Goal: Task Accomplishment & Management: Complete application form

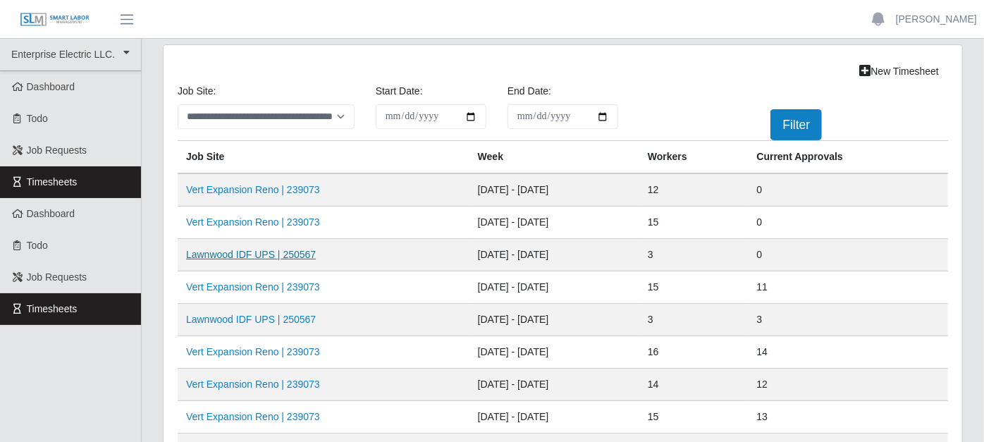
click at [250, 254] on link "Lawnwood IDF UPS | 250567" at bounding box center [251, 254] width 130 height 11
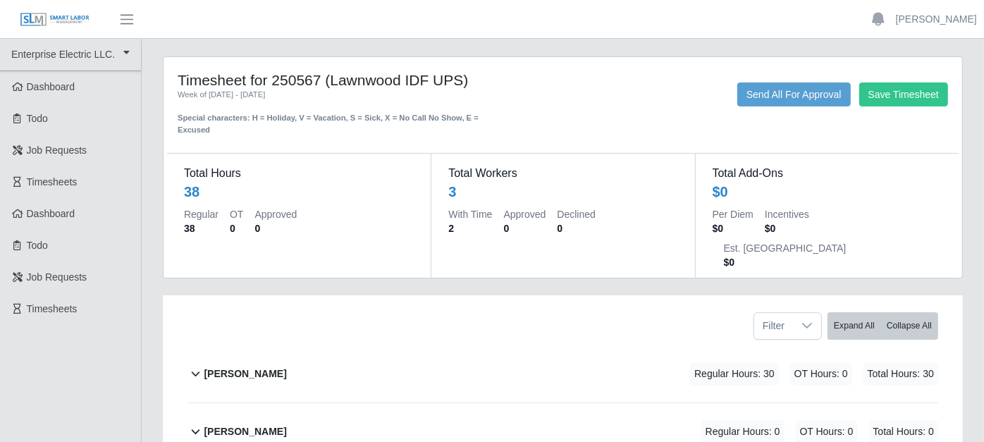
scroll to position [78, 0]
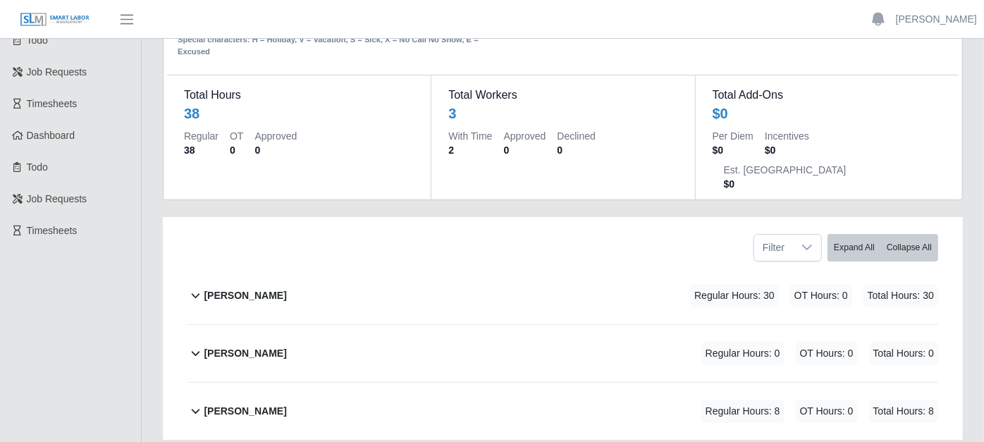
click at [199, 287] on icon at bounding box center [195, 295] width 16 height 17
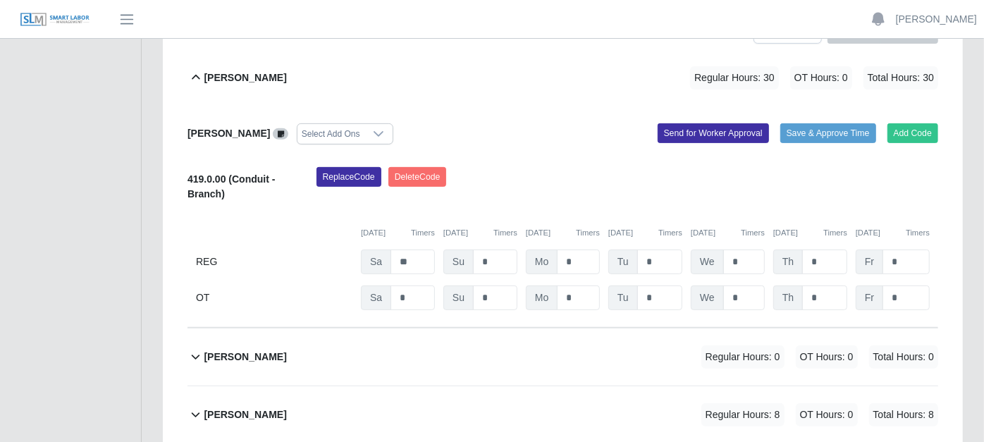
scroll to position [300, 0]
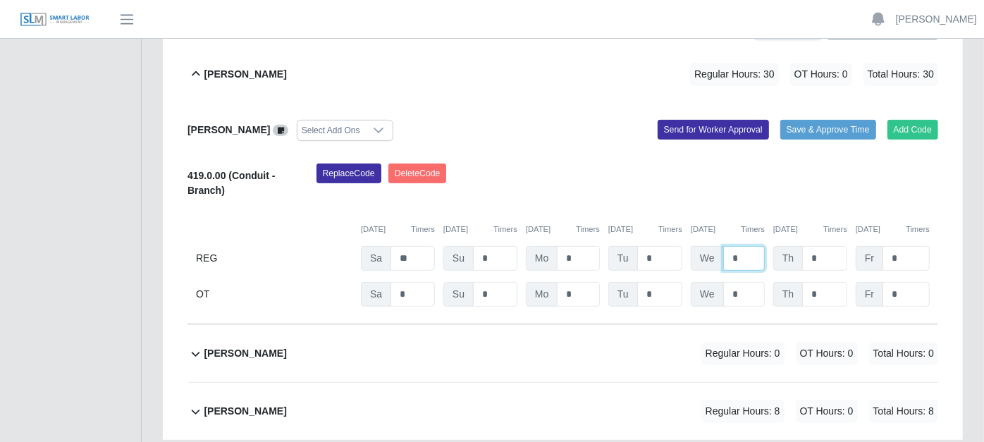
click at [741, 246] on input "*" at bounding box center [744, 258] width 42 height 25
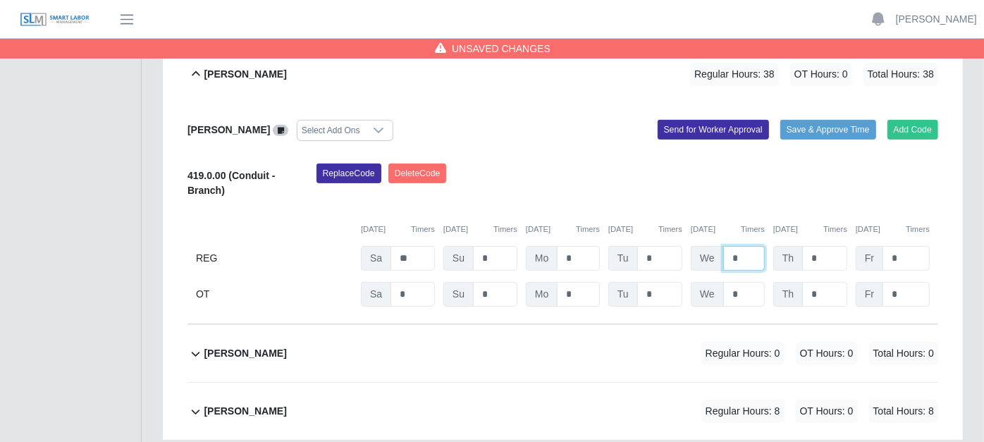
type input "*"
click at [195, 410] on icon at bounding box center [196, 412] width 8 height 5
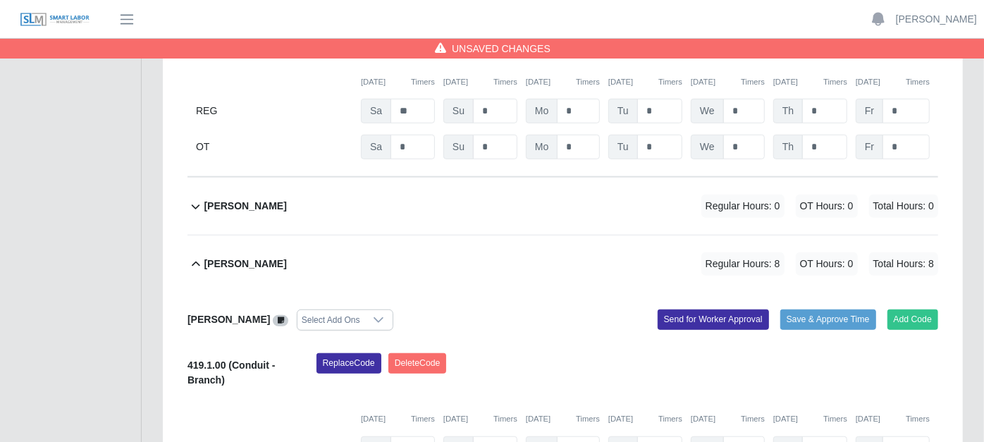
scroll to position [520, 0]
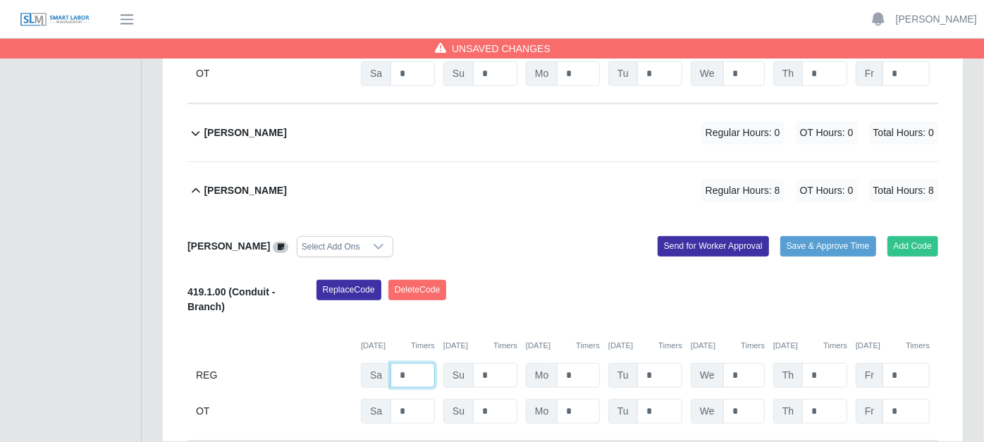
click at [409, 363] on input "*" at bounding box center [412, 375] width 44 height 25
type input "*"
click at [418, 86] on input "*" at bounding box center [412, 73] width 44 height 25
type input "*"
click at [483, 86] on input "*" at bounding box center [495, 73] width 44 height 25
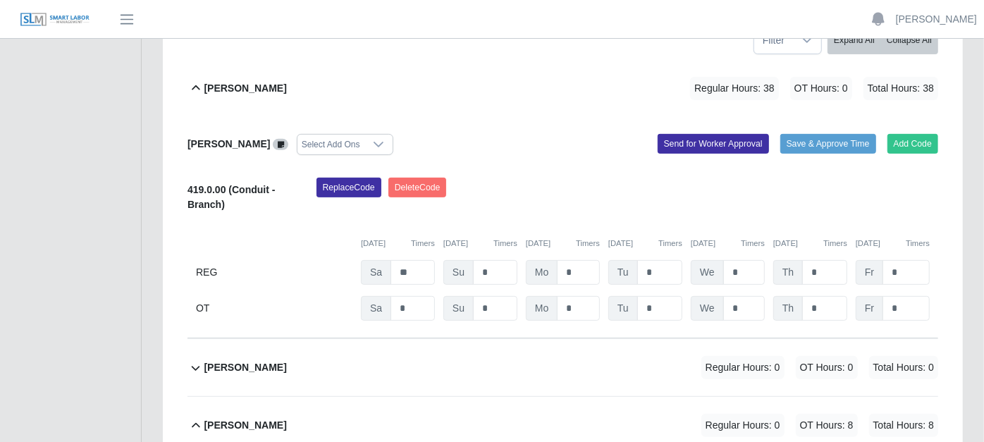
scroll to position [0, 0]
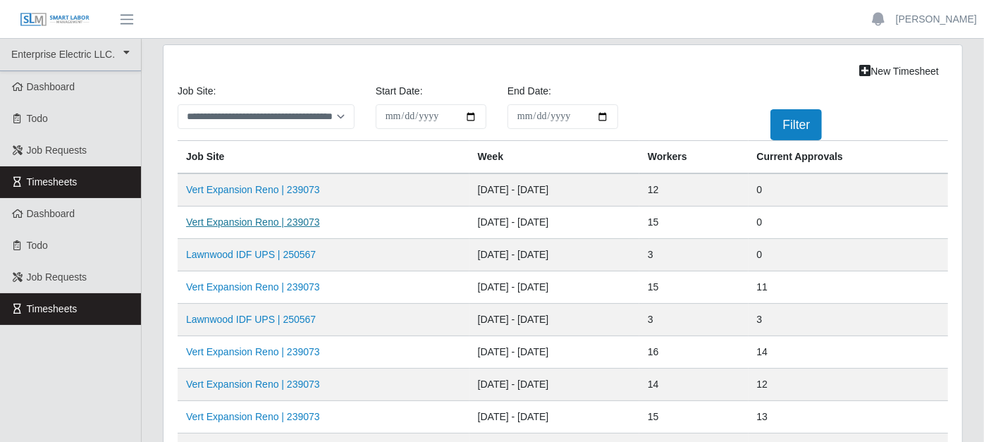
click at [290, 221] on link "Vert Expansion Reno | 239073" at bounding box center [253, 221] width 134 height 11
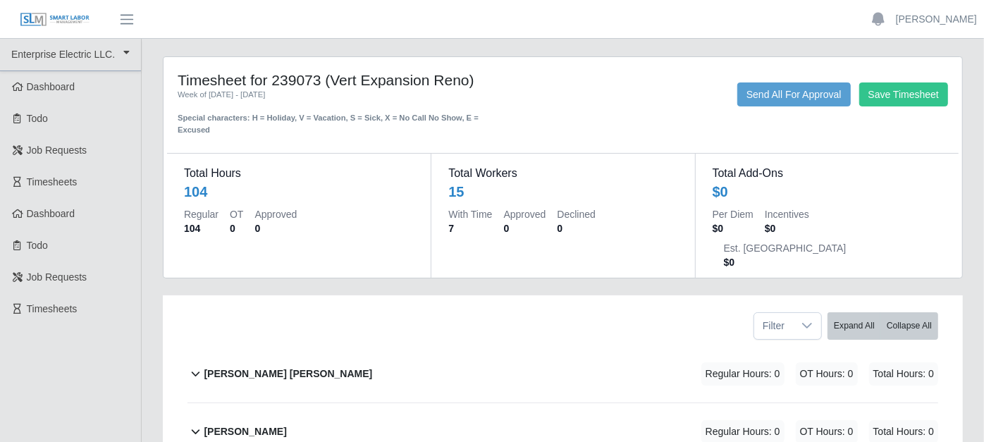
scroll to position [78, 0]
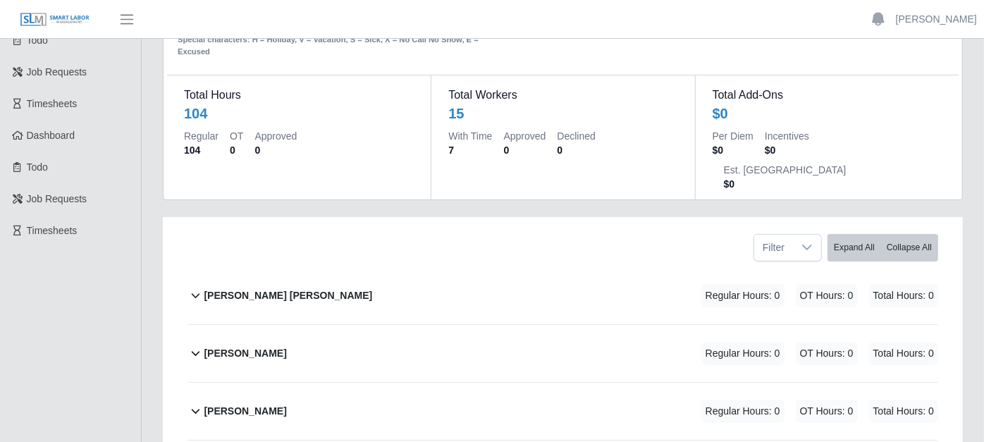
click at [199, 287] on icon at bounding box center [195, 295] width 16 height 17
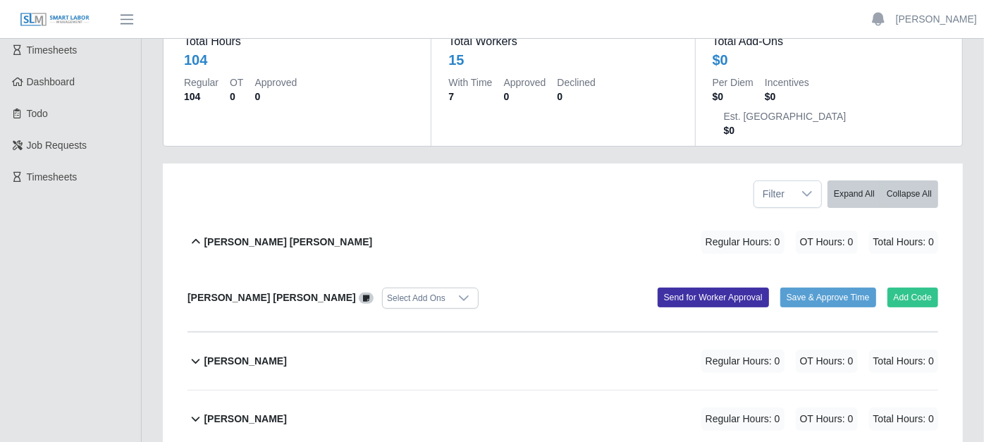
scroll to position [156, 0]
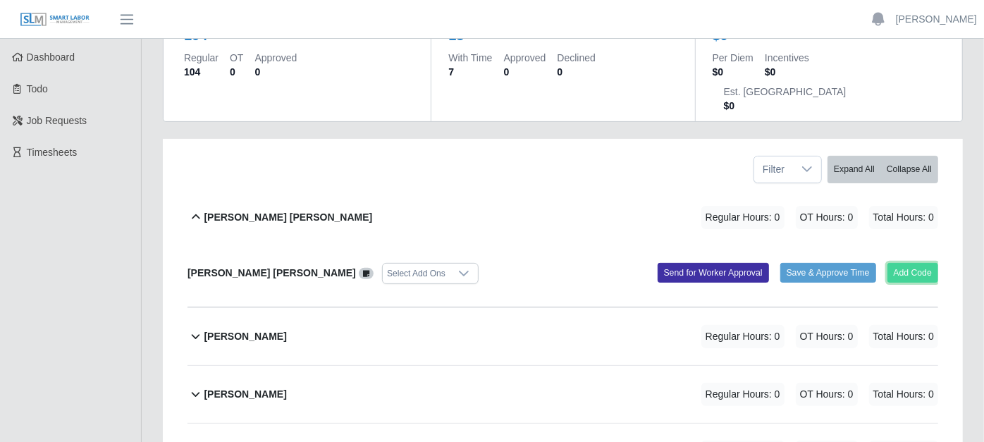
click at [906, 263] on button "Add Code" at bounding box center [912, 273] width 51 height 20
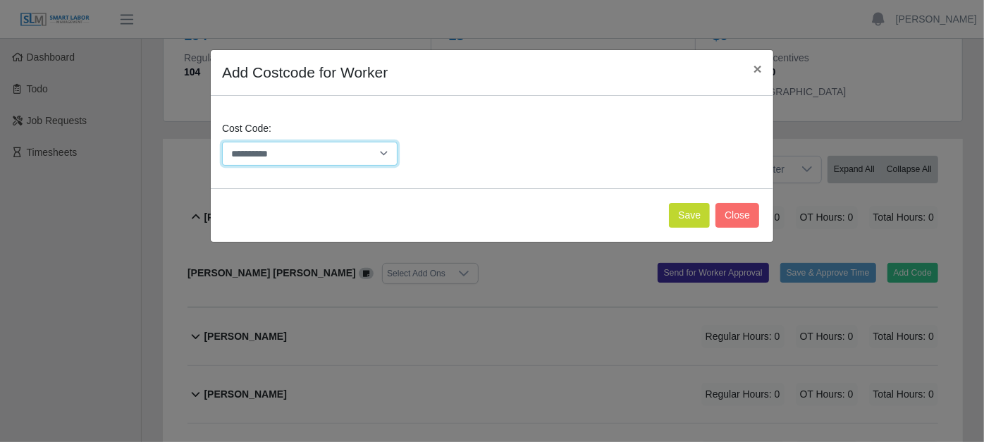
click at [388, 155] on select "**********" at bounding box center [310, 154] width 176 height 25
select select "**********"
click at [222, 142] on select "**********" at bounding box center [310, 154] width 176 height 25
click at [682, 206] on button "Save" at bounding box center [689, 215] width 41 height 25
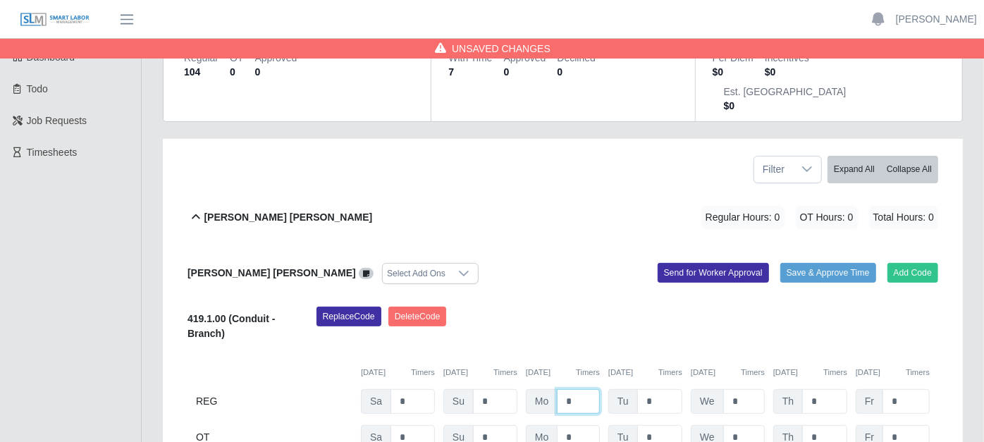
click at [576, 389] on input "*" at bounding box center [578, 401] width 43 height 25
type input "*"
click at [658, 389] on input "*" at bounding box center [659, 401] width 45 height 25
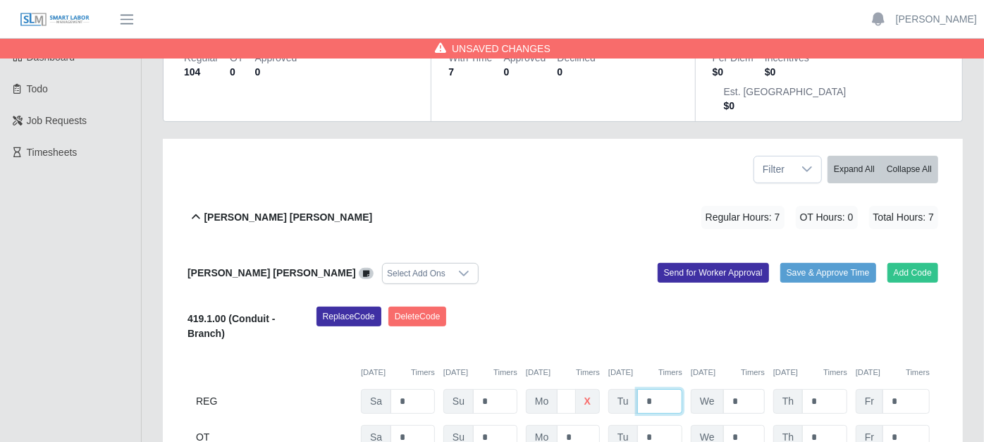
type input "*"
click at [749, 389] on input "*" at bounding box center [744, 401] width 42 height 25
click at [359, 268] on span at bounding box center [367, 273] width 16 height 11
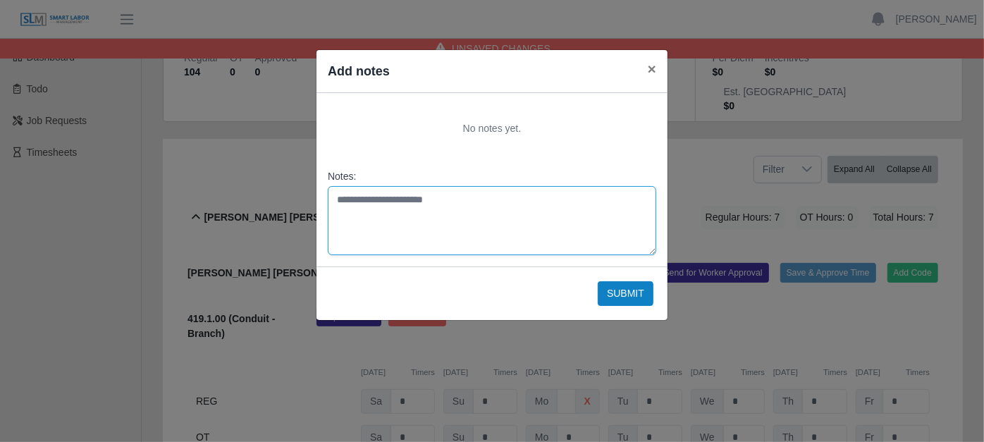
click at [350, 202] on textarea "Notes:" at bounding box center [492, 220] width 328 height 69
type textarea "*********"
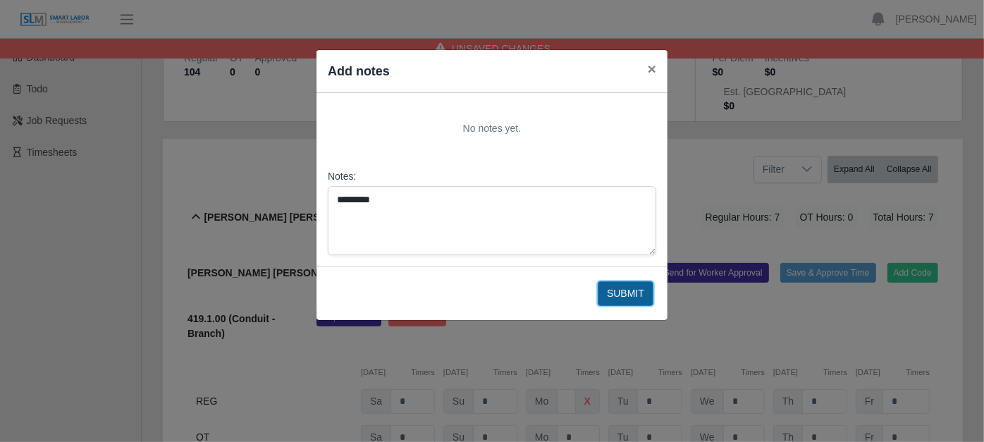
click at [618, 290] on button "Submit" at bounding box center [626, 293] width 56 height 25
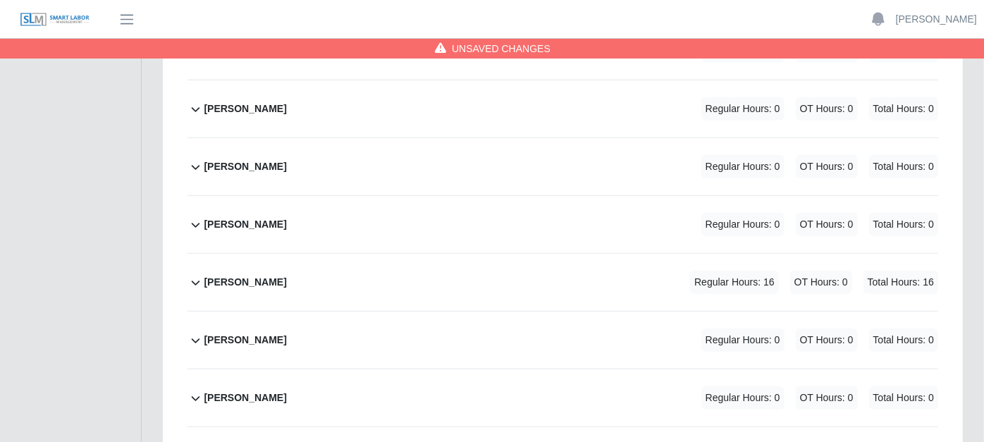
scroll to position [626, 0]
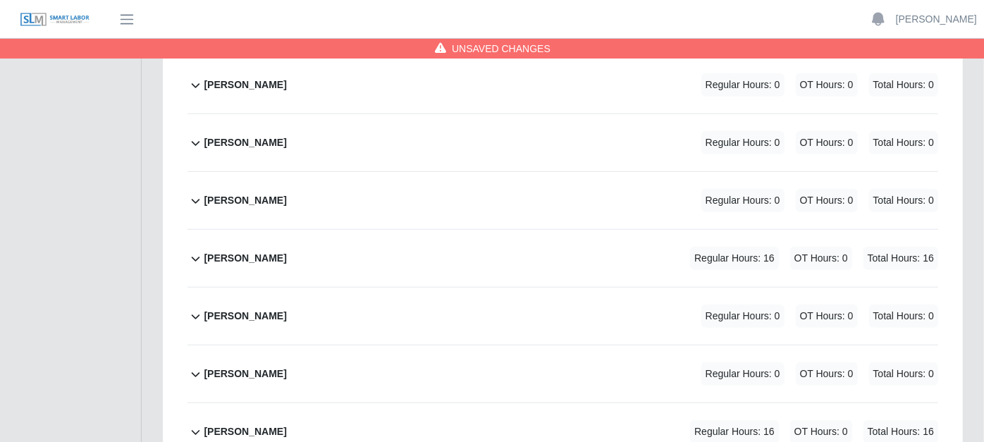
click at [199, 250] on icon at bounding box center [195, 258] width 16 height 17
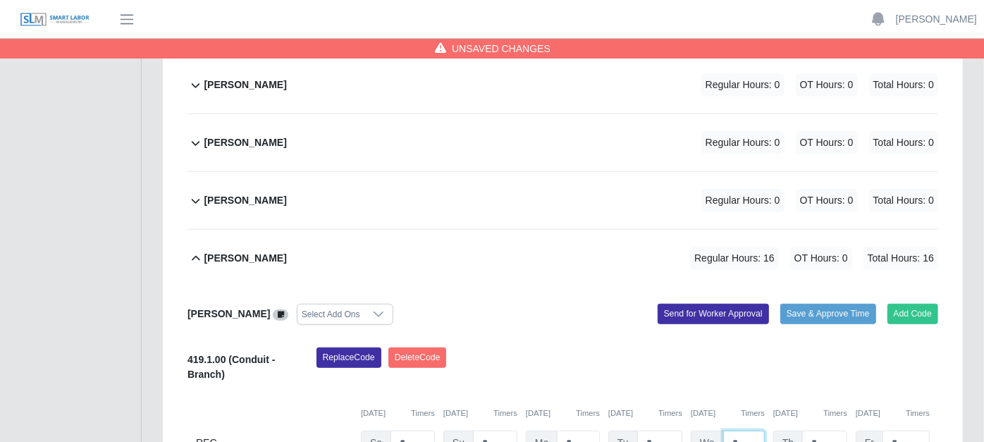
click at [739, 431] on input "*" at bounding box center [744, 443] width 42 height 25
type input "*"
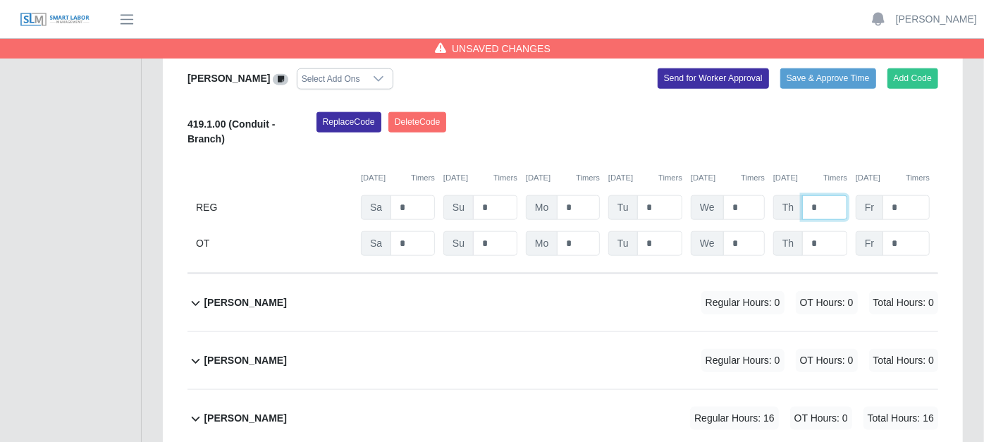
scroll to position [940, 0]
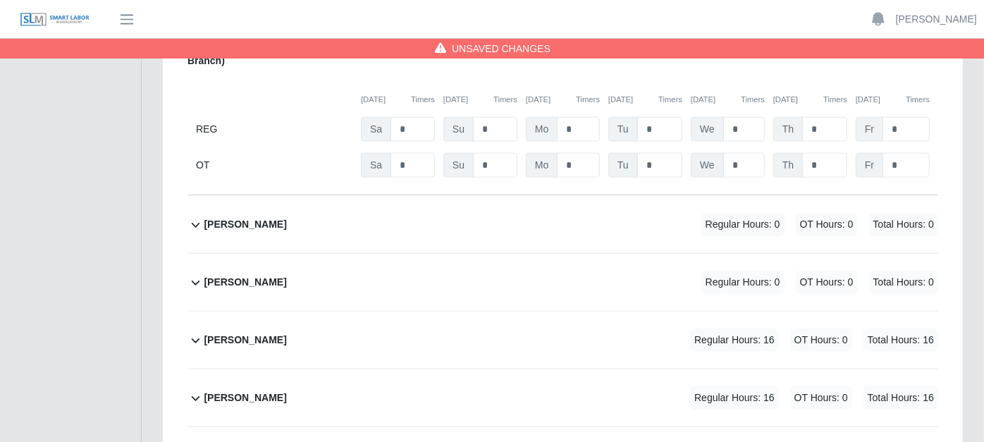
click at [194, 216] on icon at bounding box center [195, 224] width 16 height 17
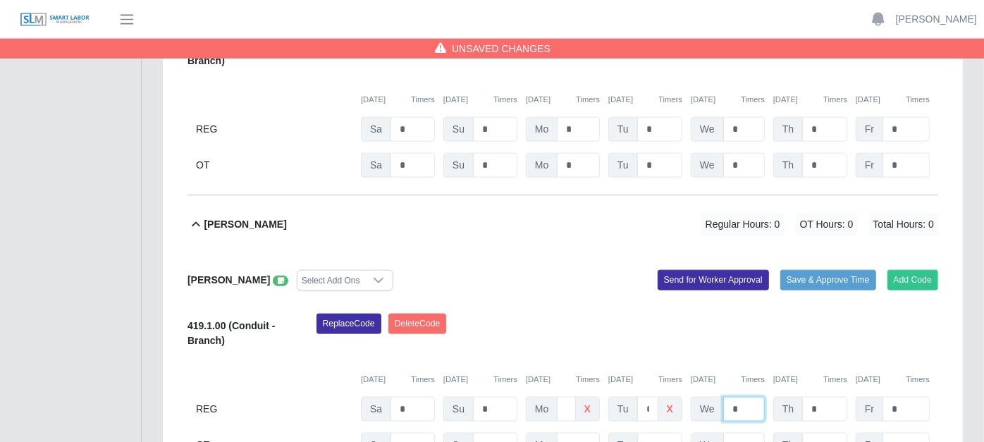
click at [750, 397] on input "*" at bounding box center [744, 409] width 42 height 25
type input "*"
click at [278, 277] on icon at bounding box center [281, 281] width 6 height 8
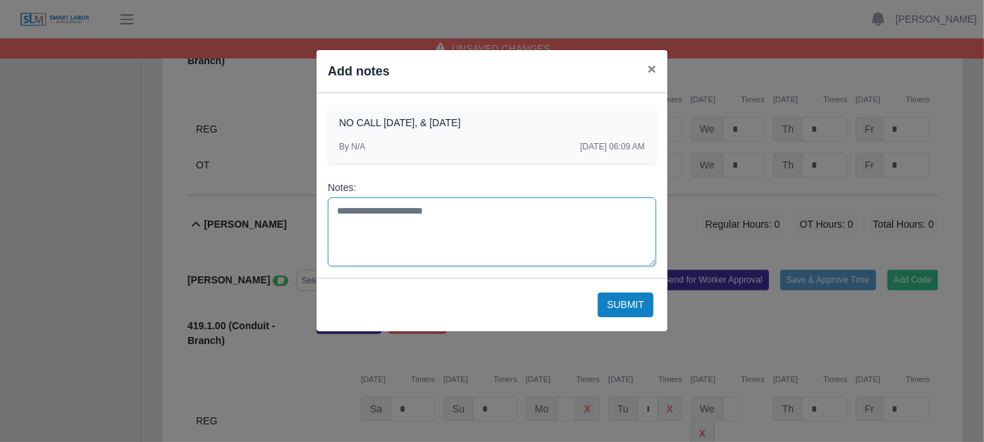
click at [352, 209] on textarea "Notes:" at bounding box center [492, 231] width 328 height 69
type textarea "**********"
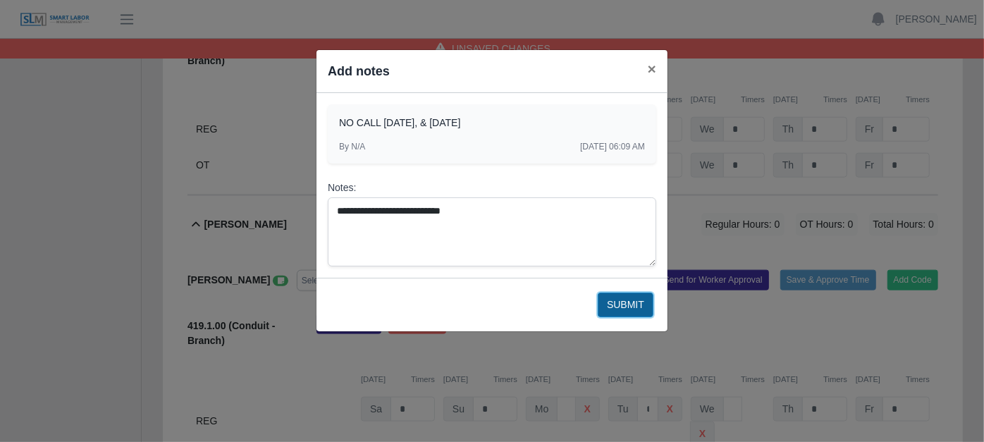
click at [606, 300] on button "Submit" at bounding box center [626, 305] width 56 height 25
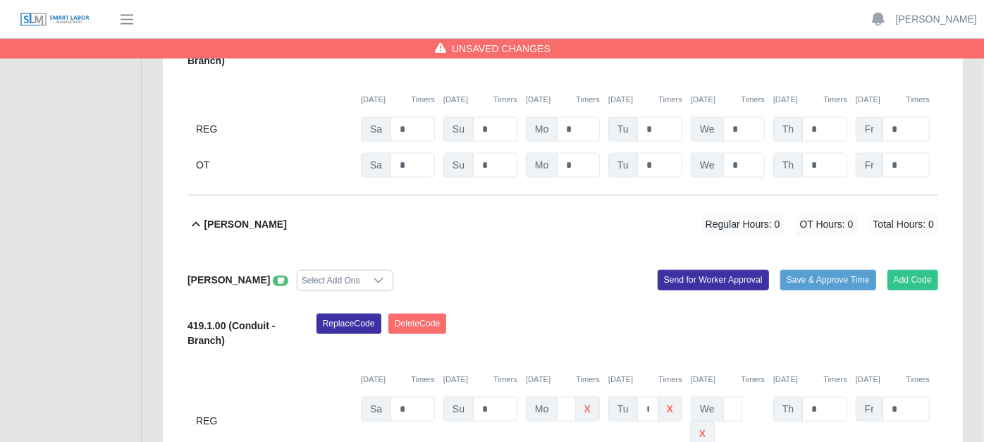
click at [197, 221] on icon at bounding box center [196, 223] width 8 height 5
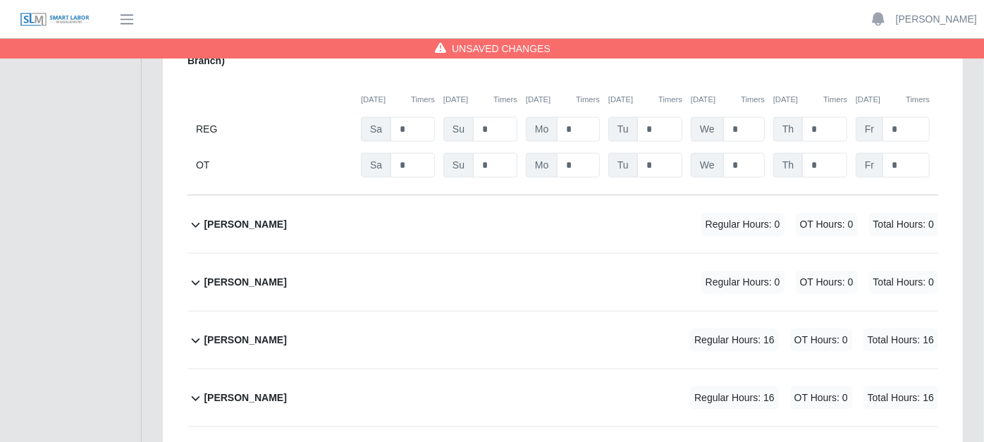
click at [197, 274] on icon at bounding box center [195, 282] width 16 height 17
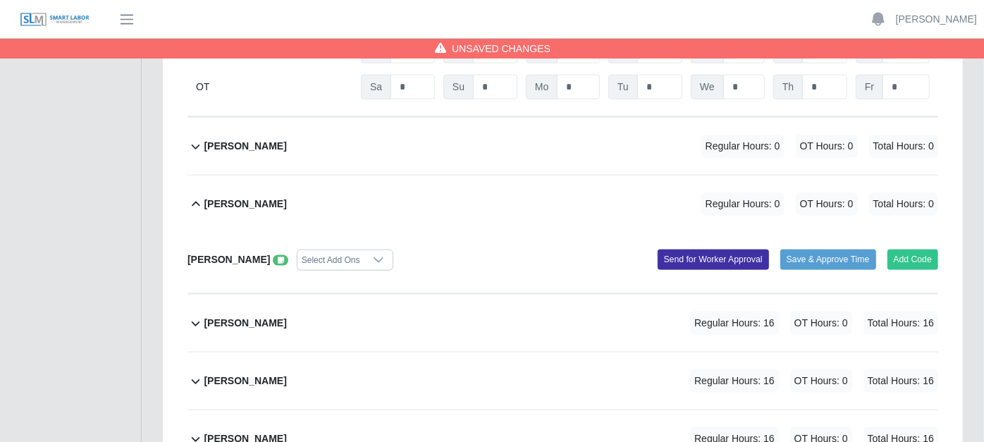
scroll to position [1096, 0]
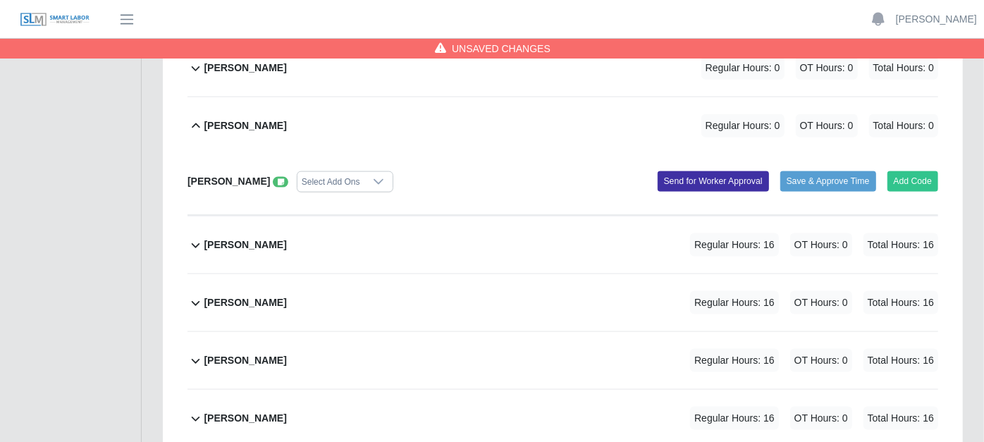
click at [197, 237] on icon at bounding box center [195, 245] width 16 height 17
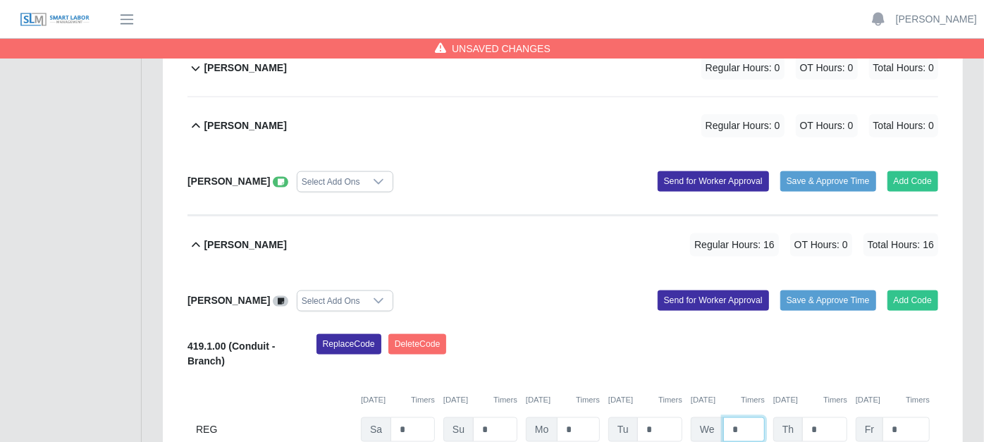
click at [743, 417] on input "*" at bounding box center [744, 429] width 42 height 25
type input "*"
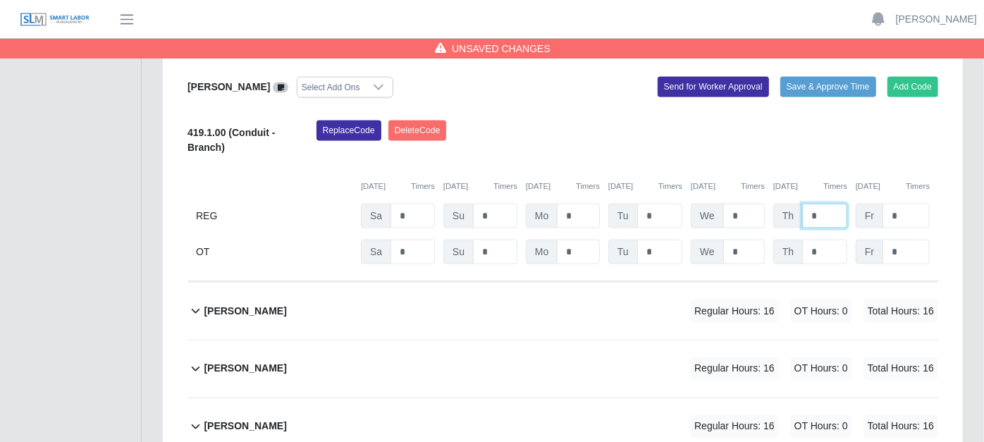
scroll to position [1331, 0]
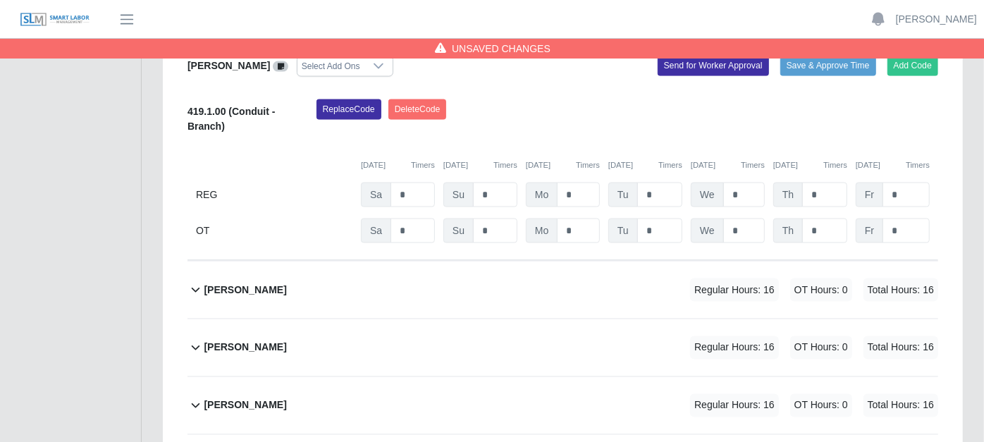
click at [195, 288] on icon at bounding box center [196, 290] width 8 height 5
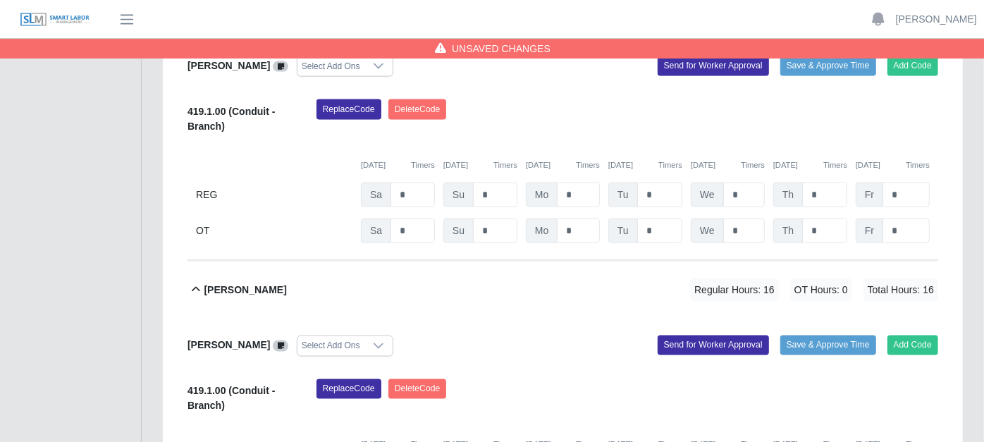
type input "*"
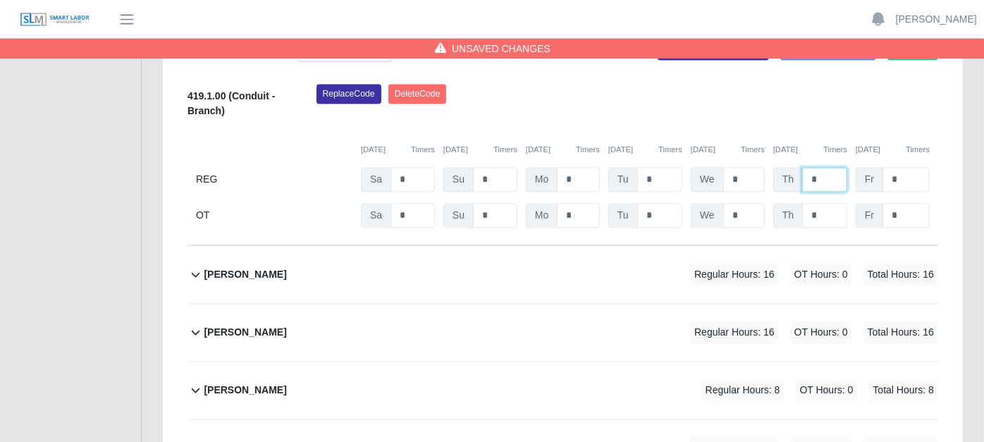
scroll to position [1649, 0]
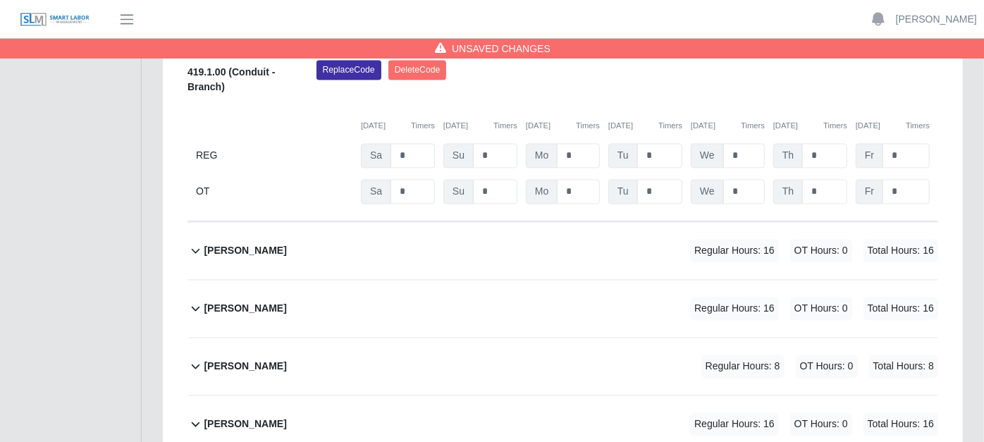
click at [192, 242] on icon at bounding box center [195, 250] width 16 height 17
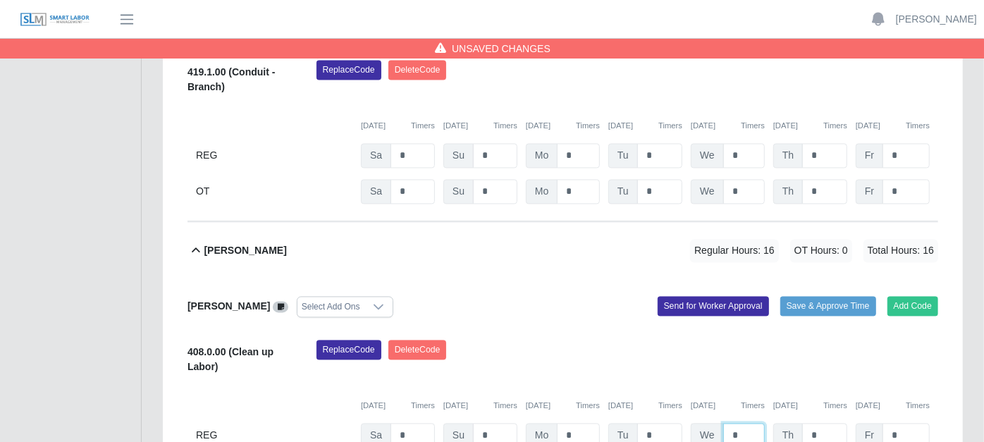
click at [759, 424] on input "*" at bounding box center [744, 436] width 42 height 25
type input "*"
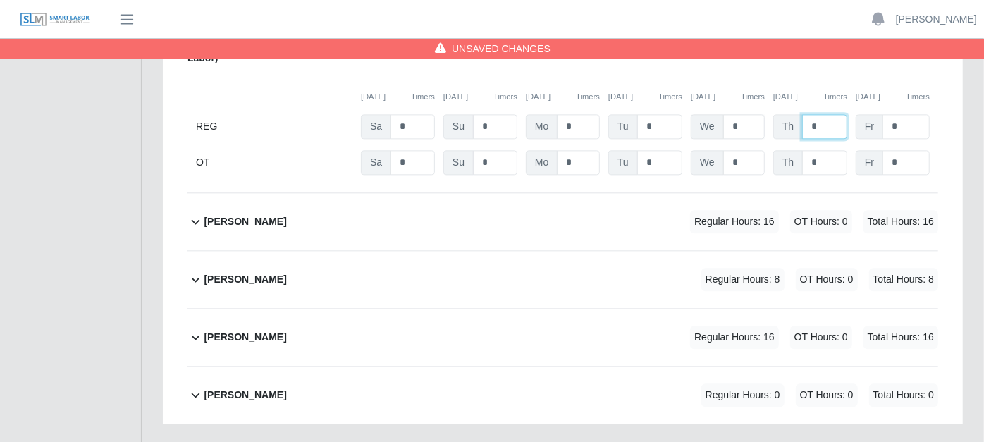
scroll to position [1963, 0]
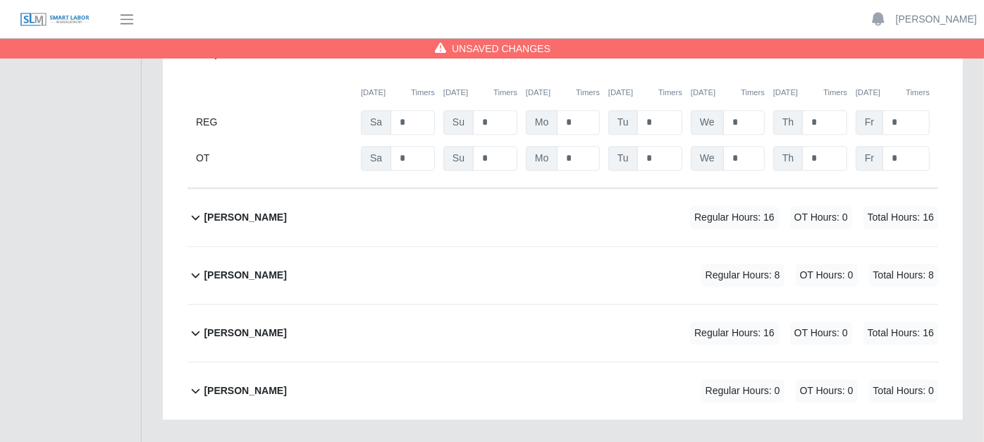
click at [190, 209] on icon at bounding box center [195, 217] width 16 height 17
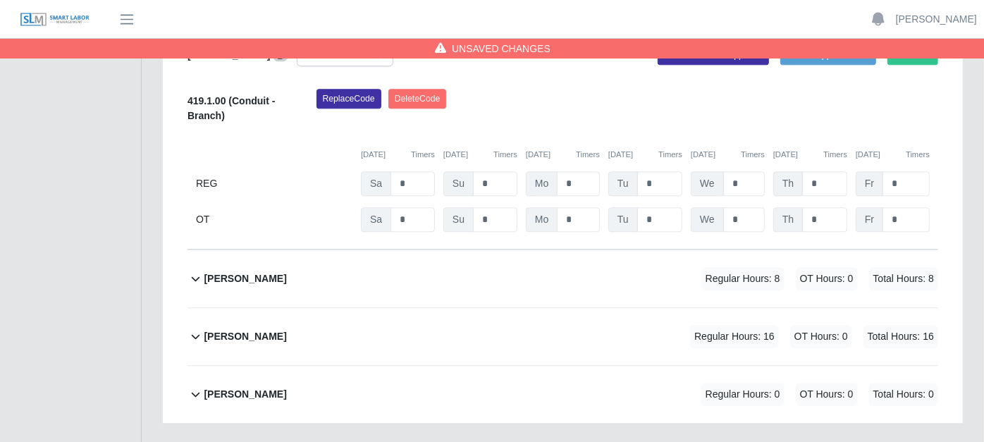
scroll to position [2184, 0]
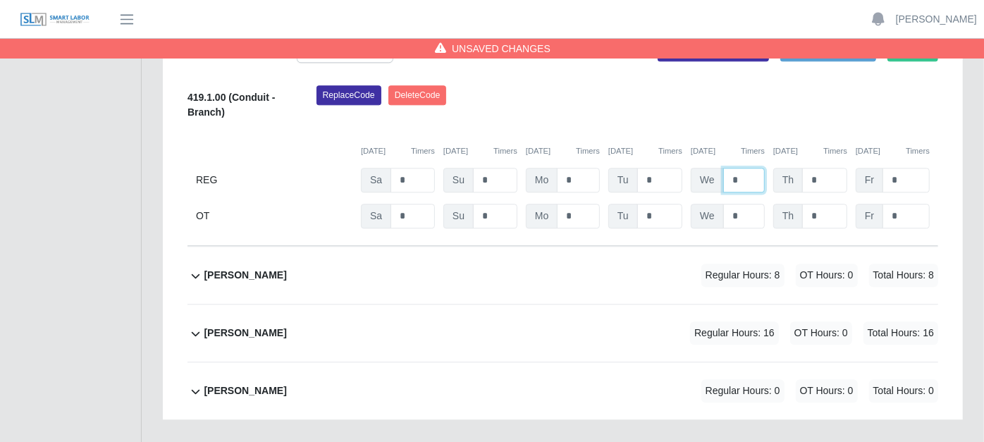
click at [746, 168] on input "*" at bounding box center [744, 180] width 42 height 25
type input "*"
click at [195, 267] on icon at bounding box center [195, 275] width 16 height 17
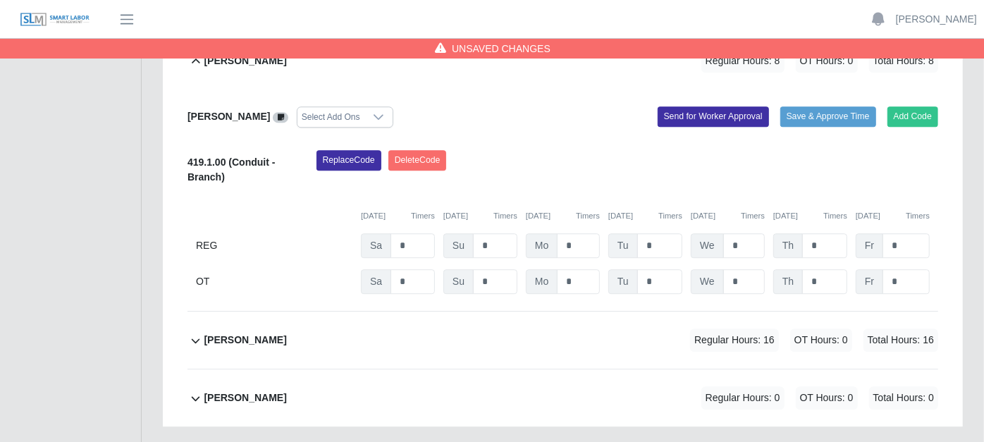
scroll to position [2406, 0]
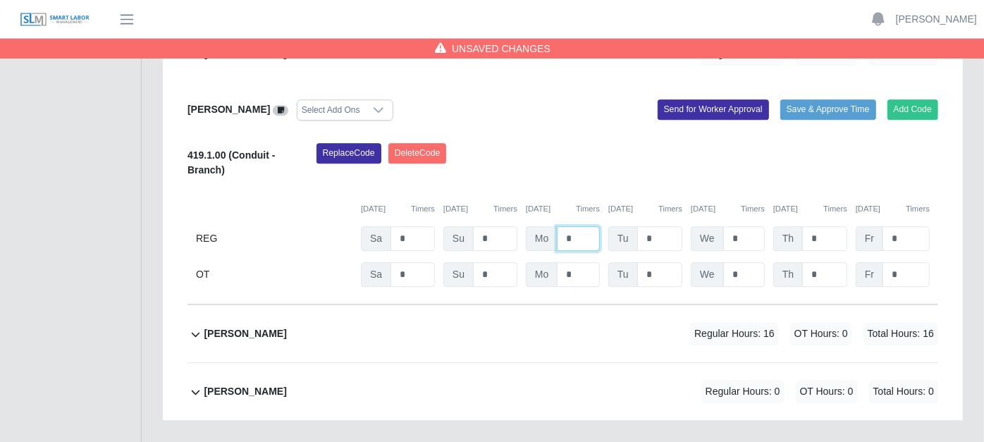
click at [583, 226] on input "*" at bounding box center [578, 238] width 43 height 25
type input "***"
click at [663, 226] on input "*" at bounding box center [659, 238] width 45 height 25
type input "*"
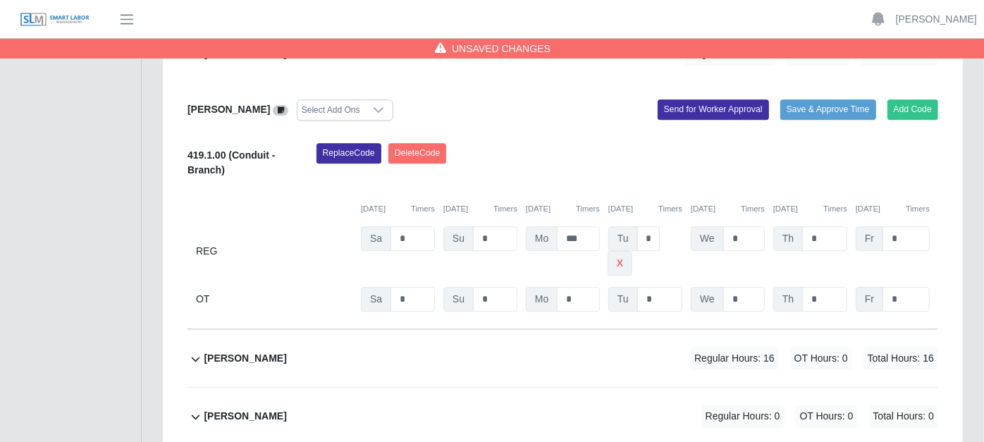
click at [288, 226] on div "REG" at bounding box center [274, 250] width 156 height 49
click at [278, 106] on icon at bounding box center [281, 110] width 6 height 8
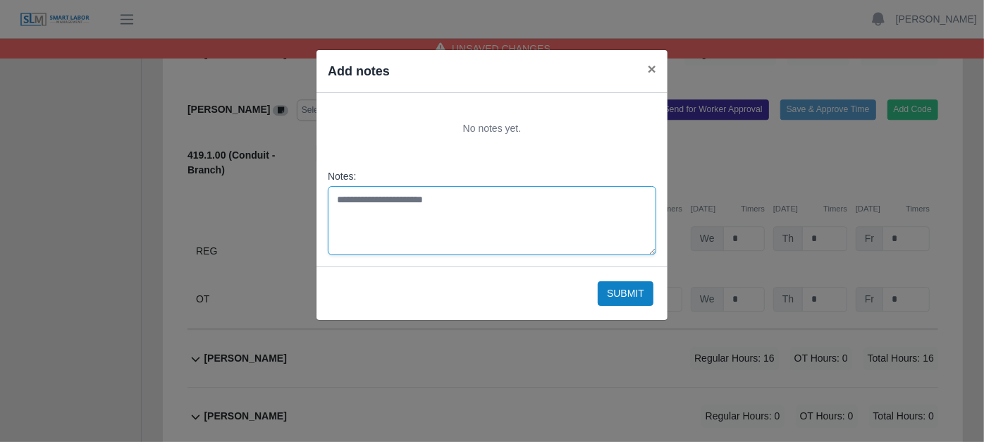
click at [364, 195] on textarea "Notes:" at bounding box center [492, 220] width 328 height 69
type textarea "**********"
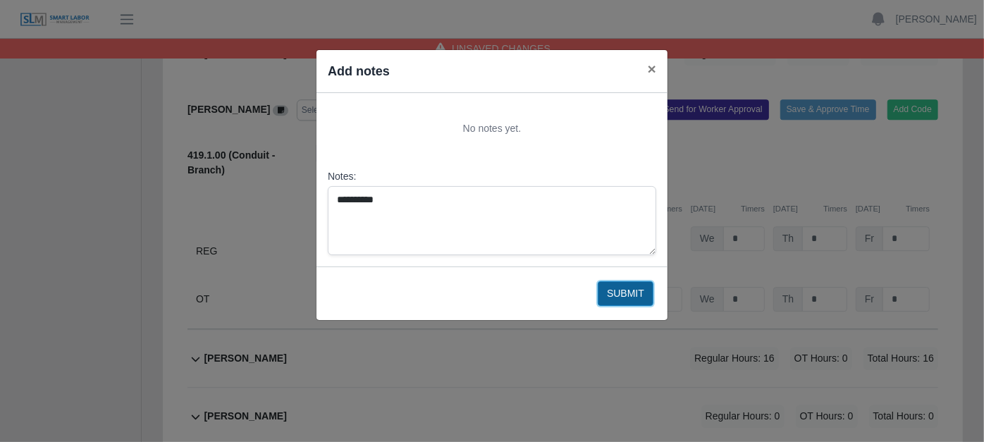
click at [614, 289] on button "Submit" at bounding box center [626, 293] width 56 height 25
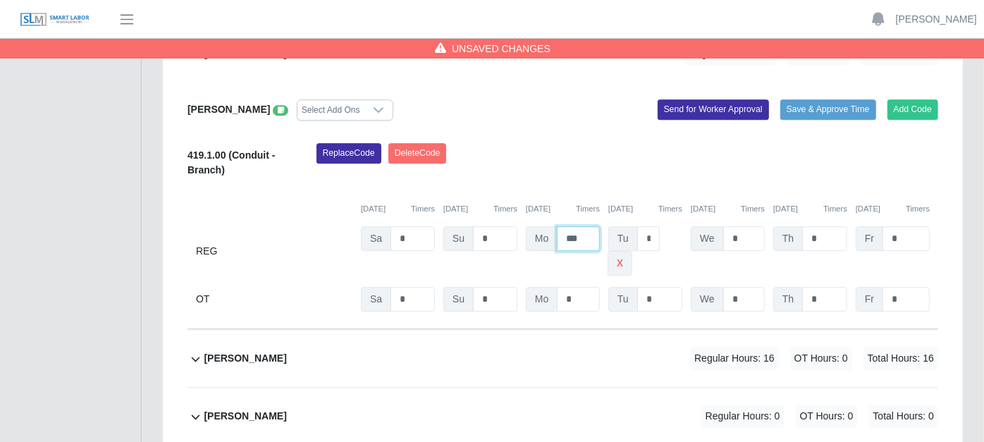
drag, startPoint x: 584, startPoint y: 195, endPoint x: 546, endPoint y: 197, distance: 38.1
type input "*"
type input "***"
type input "*"
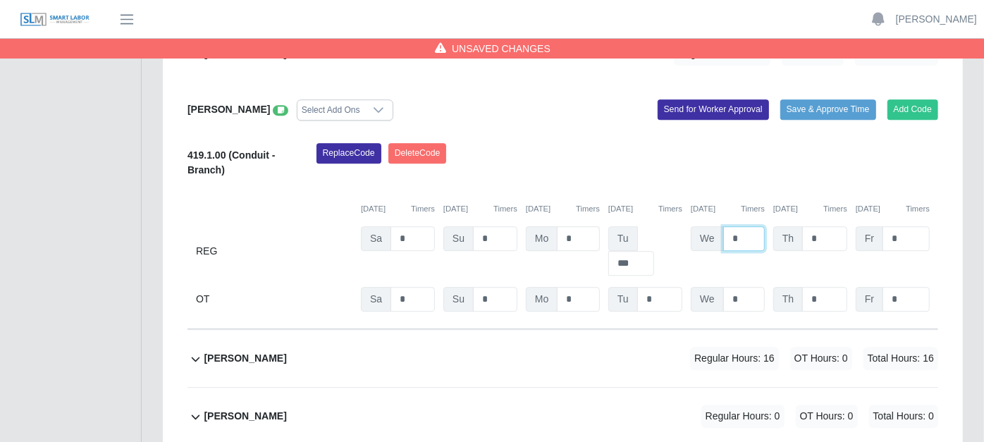
scroll to position [0, 4]
click at [278, 106] on icon at bounding box center [281, 110] width 6 height 8
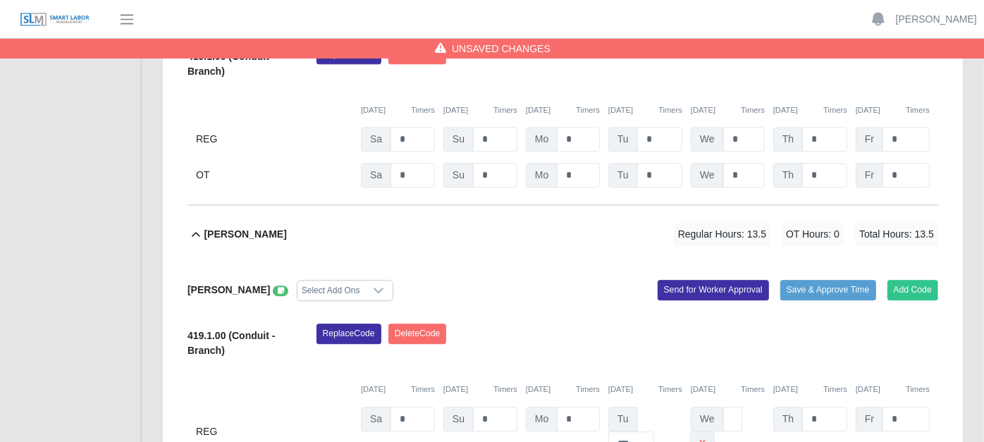
scroll to position [2249, 0]
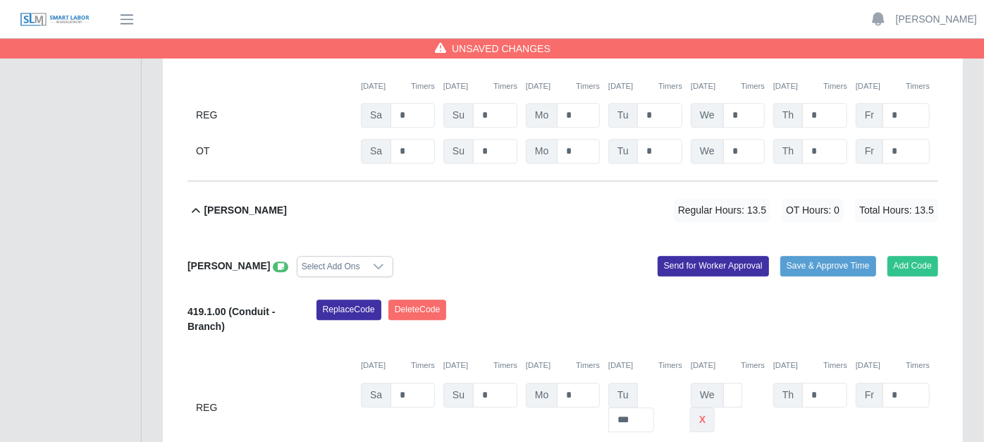
click at [278, 263] on icon at bounding box center [281, 267] width 6 height 8
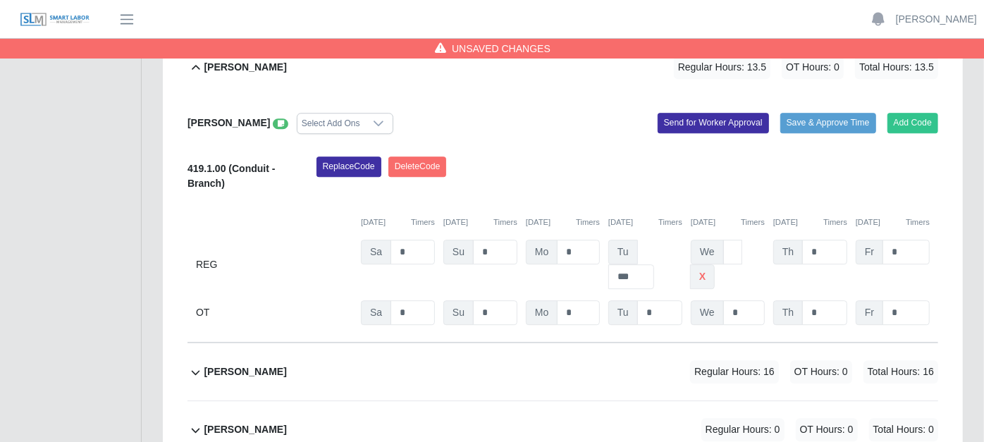
scroll to position [2368, 0]
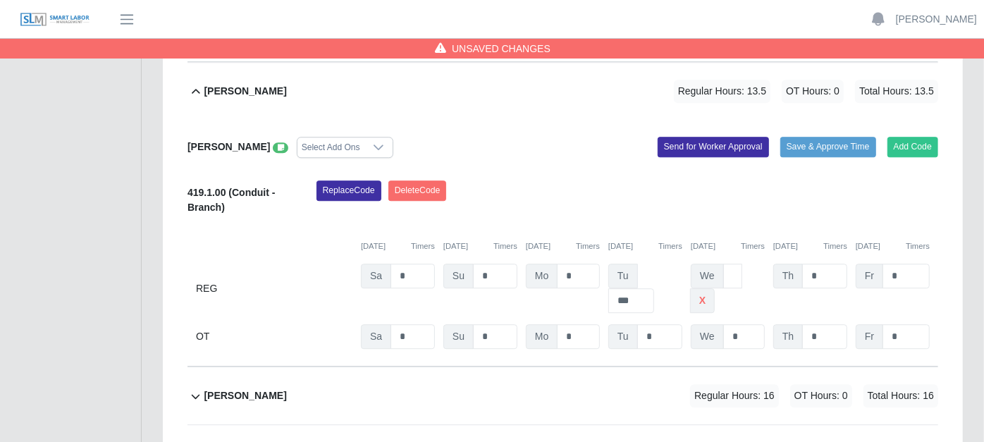
click at [196, 388] on icon at bounding box center [195, 396] width 16 height 17
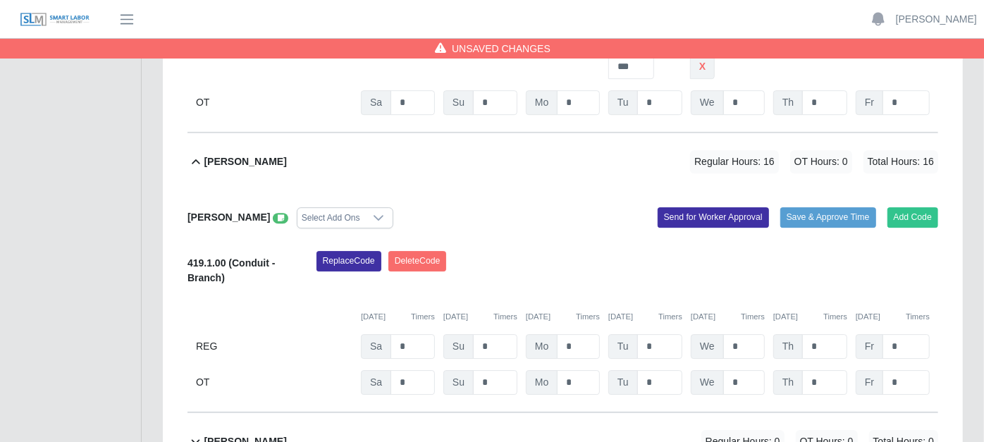
scroll to position [2603, 0]
click at [741, 333] on input "*" at bounding box center [744, 345] width 42 height 25
type input "*"
click at [278, 214] on icon at bounding box center [281, 218] width 6 height 8
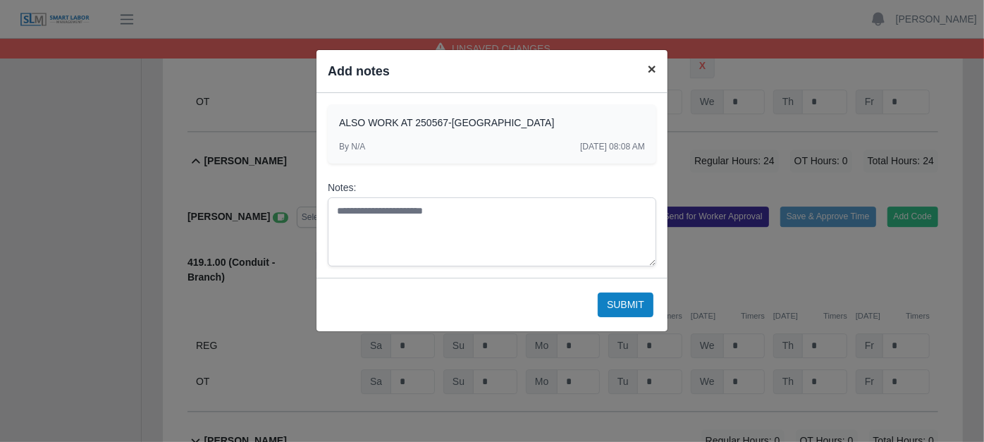
click at [648, 71] on span "×" at bounding box center [652, 69] width 8 height 16
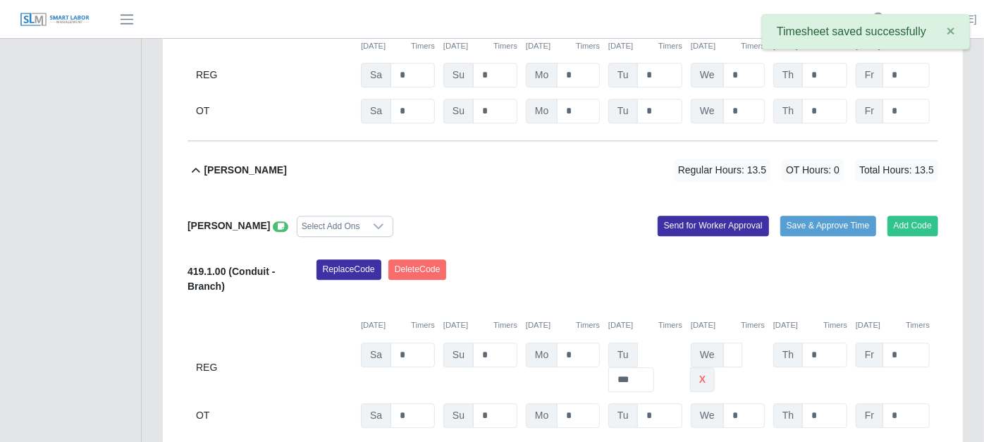
scroll to position [2211, 0]
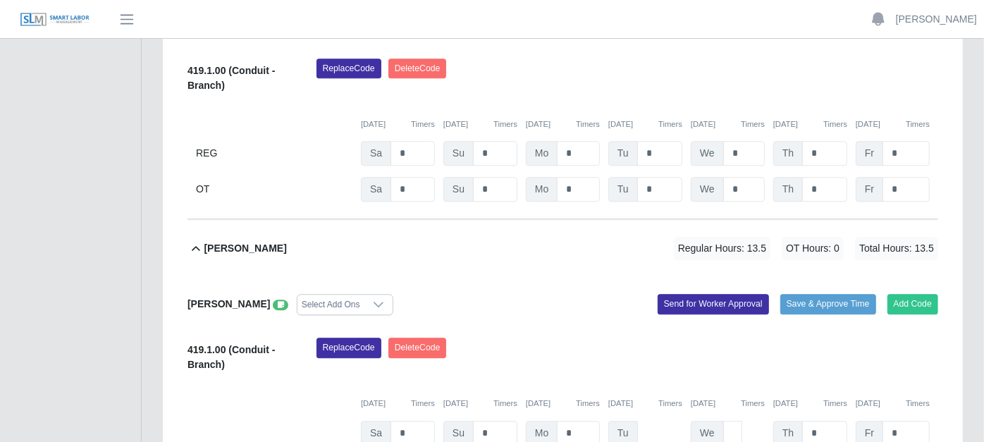
click at [278, 301] on icon at bounding box center [281, 305] width 6 height 8
click at [373, 299] on icon at bounding box center [378, 304] width 11 height 11
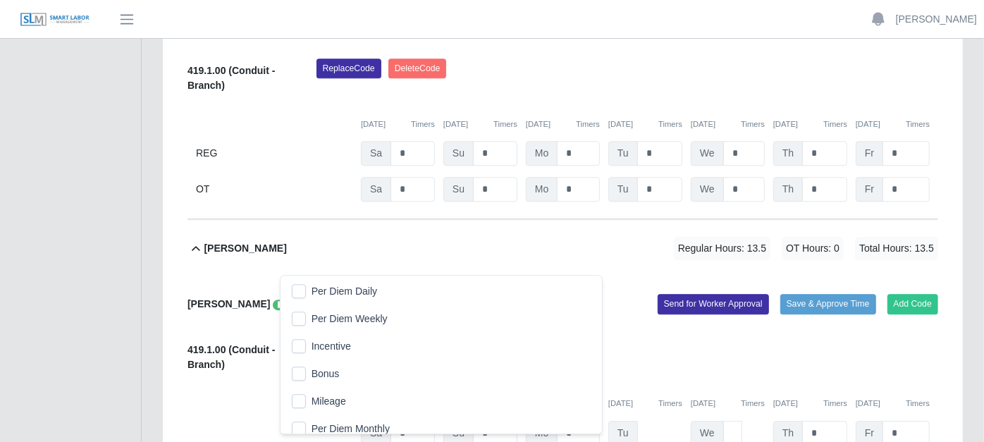
click at [381, 220] on div "[PERSON_NAME] Regular Hours: 13.5 OT Hours: 0 Total Hours: 13.5" at bounding box center [571, 248] width 734 height 57
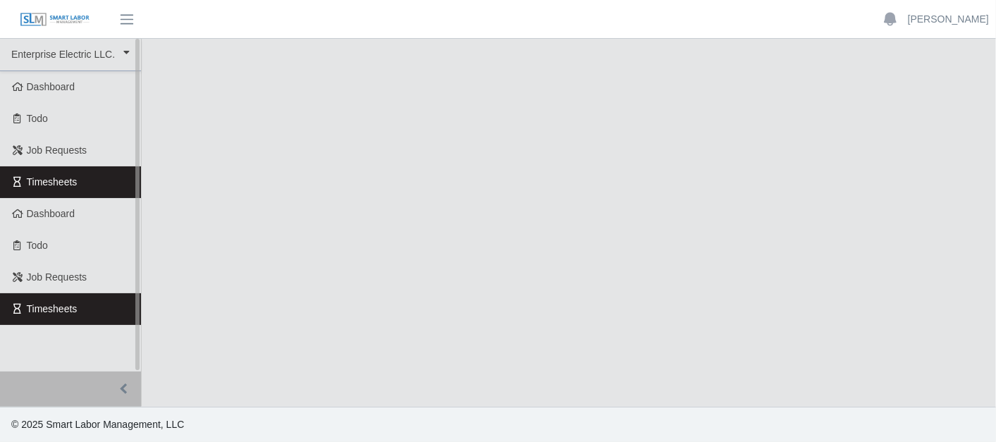
select select "***"
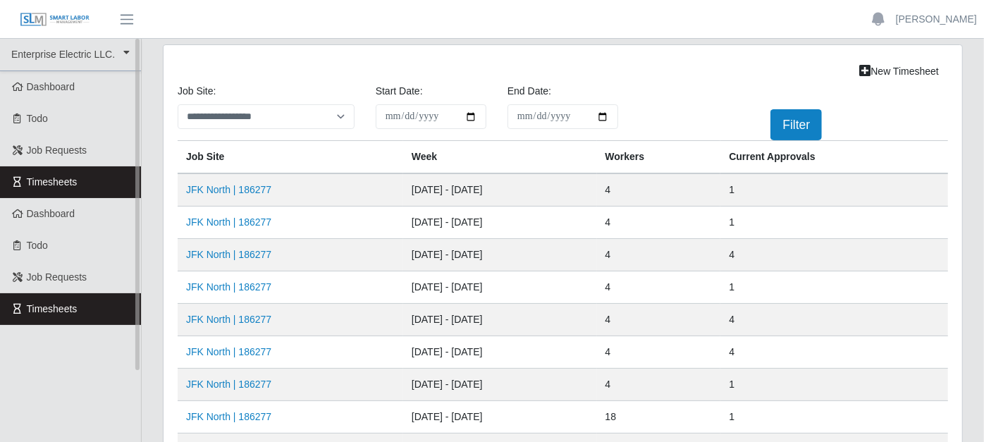
click at [104, 180] on link "Timesheets" at bounding box center [70, 182] width 141 height 32
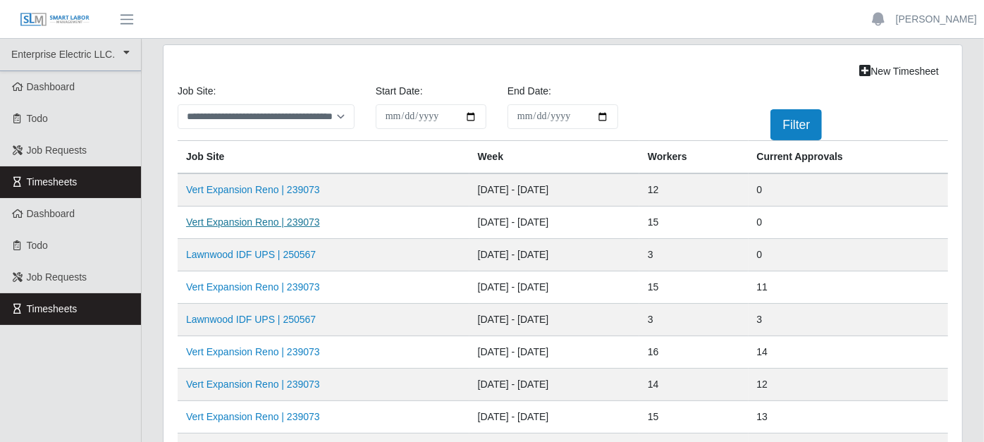
click at [234, 216] on link "Vert Expansion Reno | 239073" at bounding box center [253, 221] width 134 height 11
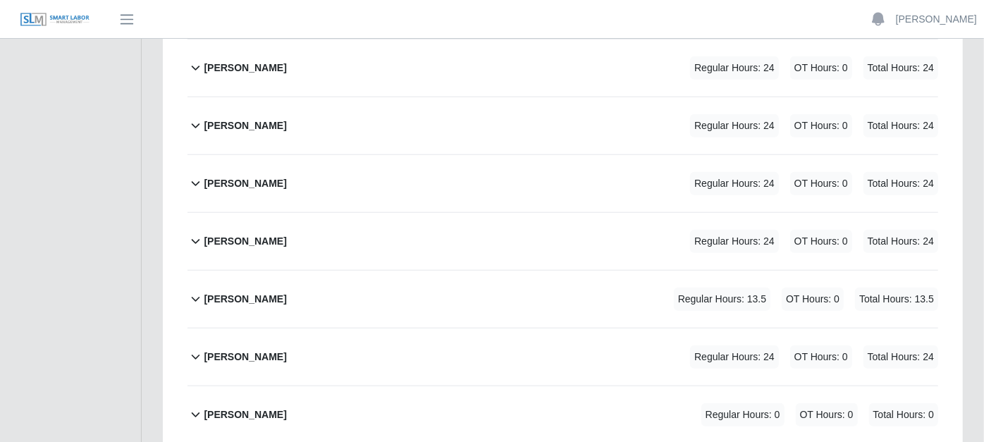
scroll to position [783, 0]
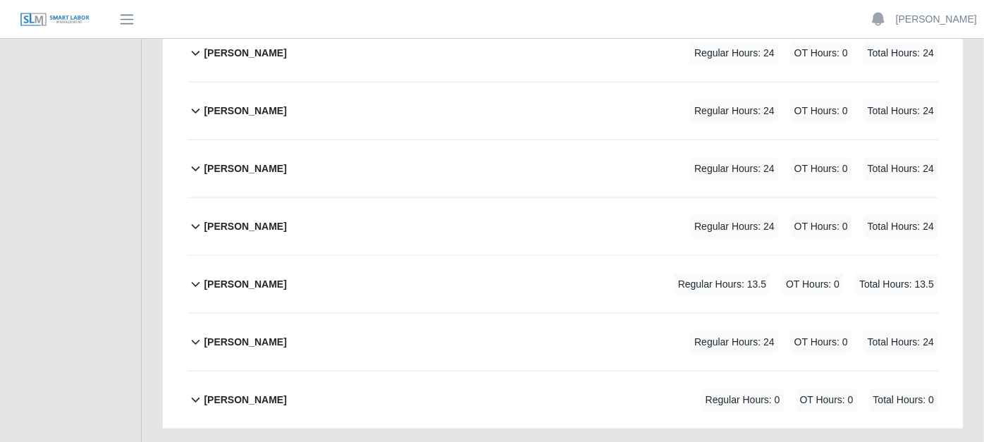
click at [195, 276] on icon at bounding box center [195, 284] width 16 height 17
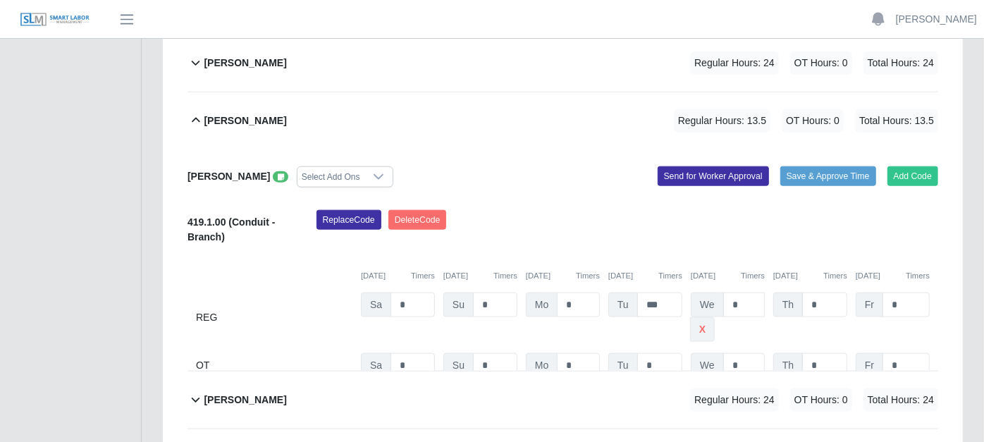
scroll to position [1004, 0]
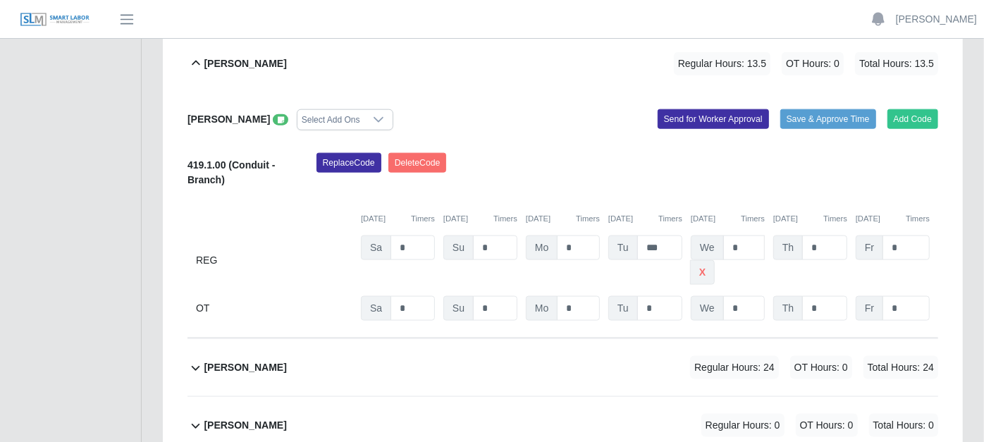
click at [278, 116] on icon at bounding box center [281, 120] width 6 height 8
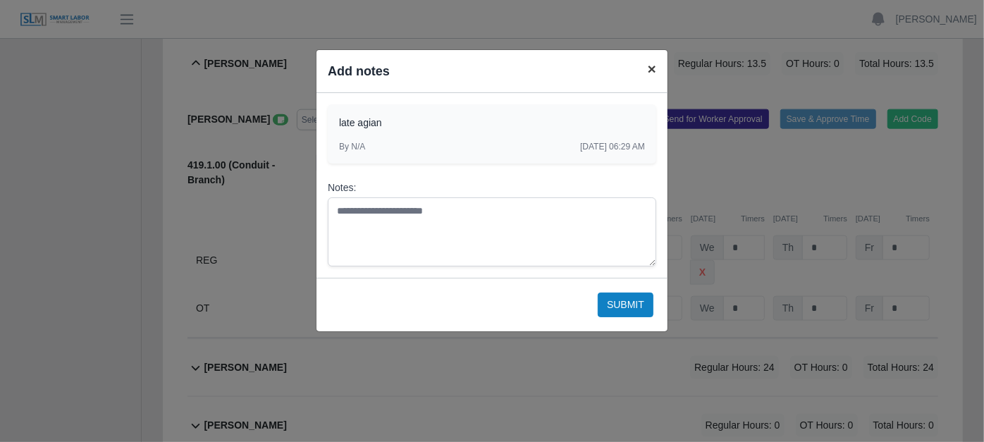
click at [651, 70] on span "×" at bounding box center [652, 69] width 8 height 16
